Goal: Find specific page/section: Find specific page/section

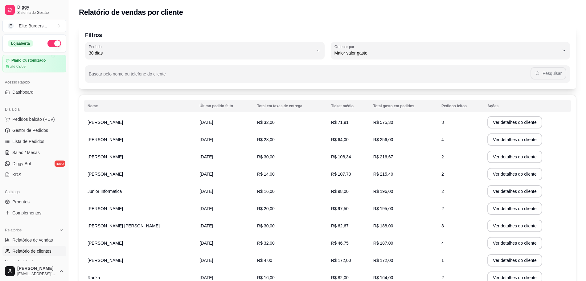
select select "30"
select select "HIGHEST_TOTAL_SPENT_WITH_ORDERS"
click at [25, 127] on span "Gestor de Pedidos" at bounding box center [30, 130] width 36 height 6
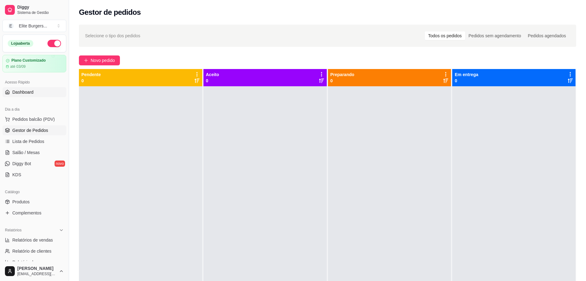
click at [28, 91] on span "Dashboard" at bounding box center [22, 92] width 21 height 6
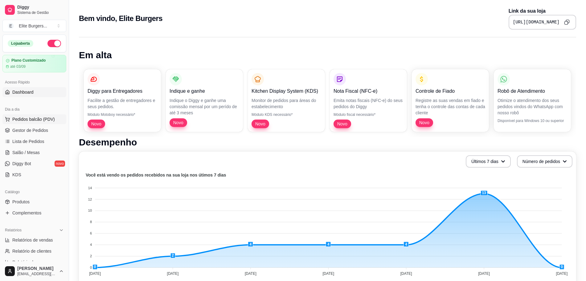
click at [35, 122] on span "Pedidos balcão (PDV)" at bounding box center [33, 119] width 43 height 6
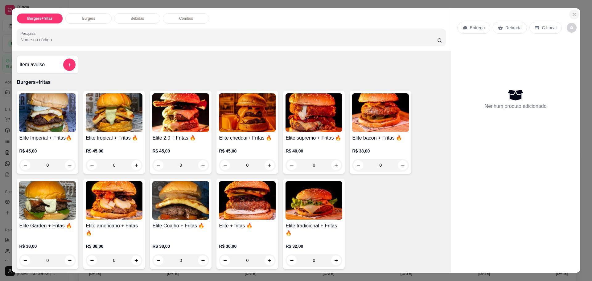
click at [572, 14] on icon "Close" at bounding box center [574, 14] width 5 height 5
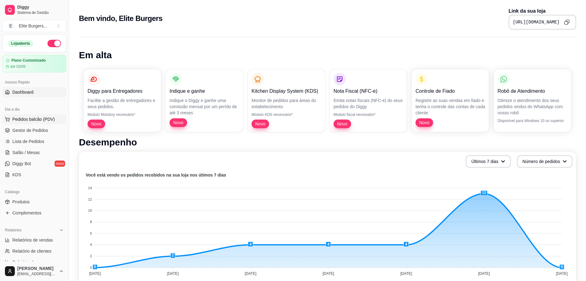
click at [37, 117] on span "Pedidos balcão (PDV)" at bounding box center [33, 119] width 43 height 6
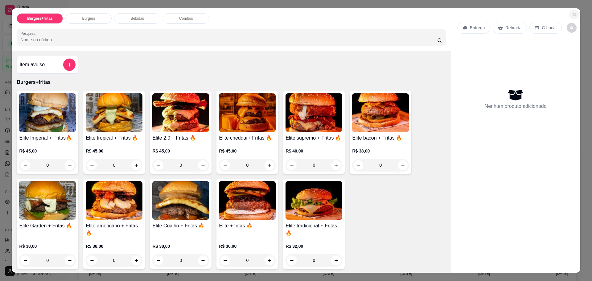
click at [573, 14] on icon "Close" at bounding box center [574, 14] width 5 height 5
